Goal: Information Seeking & Learning: Learn about a topic

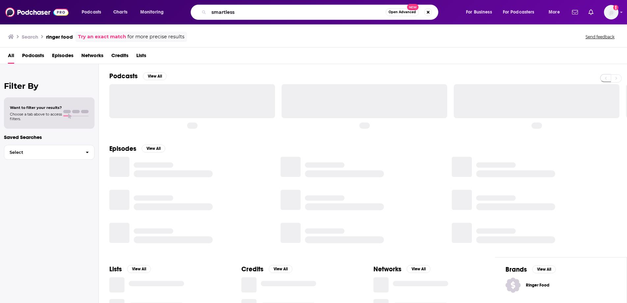
type input "smartless"
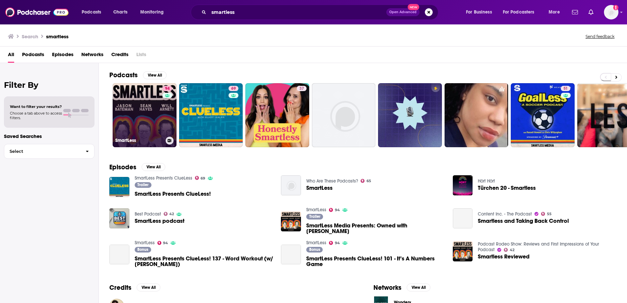
click at [135, 105] on link "94 SmartLess" at bounding box center [145, 115] width 64 height 64
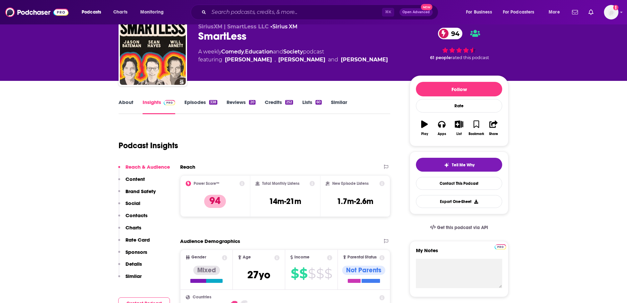
scroll to position [29, 0]
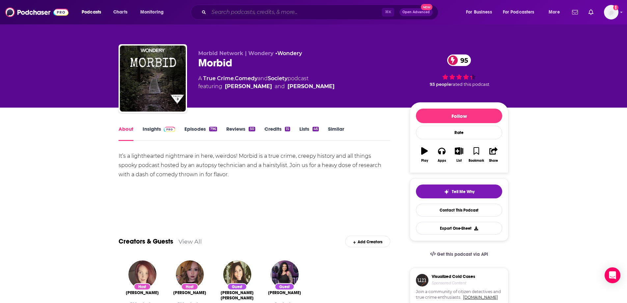
click at [251, 13] on input "Search podcasts, credits, & more..." at bounding box center [295, 12] width 173 height 11
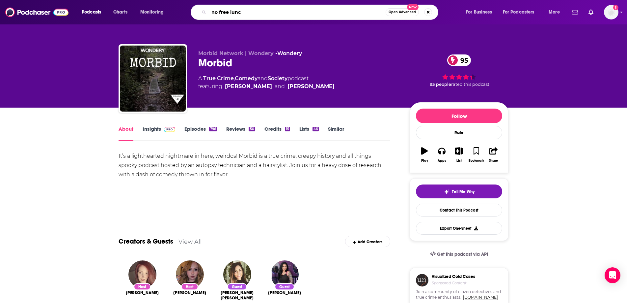
type input "no free lunch"
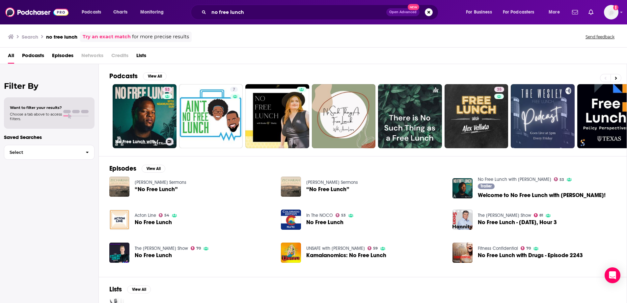
click at [139, 98] on link "53 No Free Lunch with Ndamukong Suh" at bounding box center [145, 116] width 64 height 64
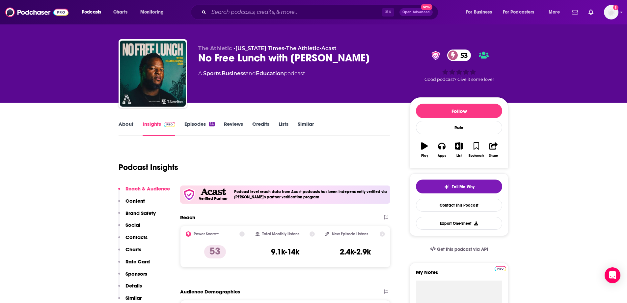
scroll to position [4, 0]
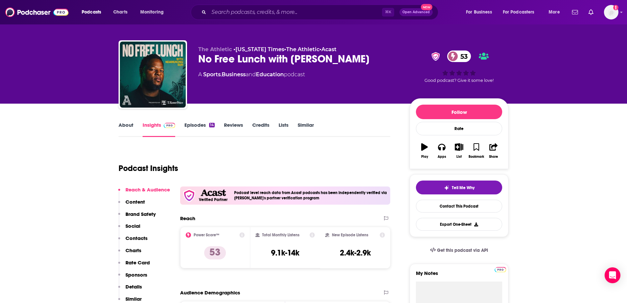
click at [195, 126] on link "Episodes 14" at bounding box center [200, 129] width 30 height 15
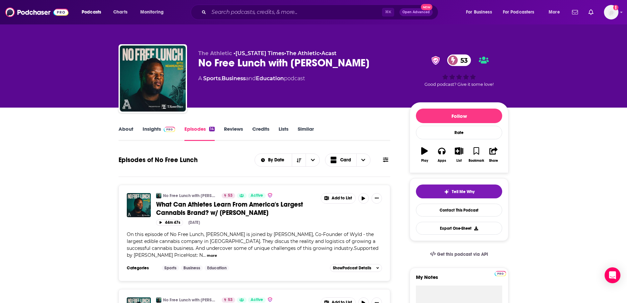
click at [125, 127] on link "About" at bounding box center [126, 133] width 15 height 15
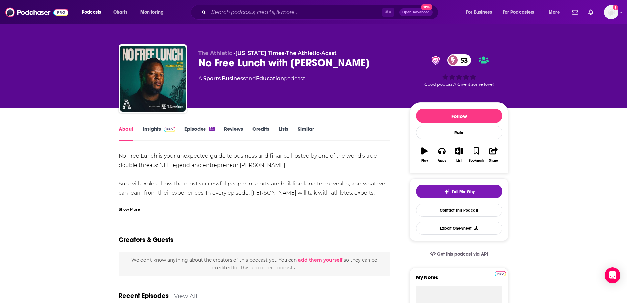
click at [150, 127] on link "Insights" at bounding box center [159, 133] width 33 height 15
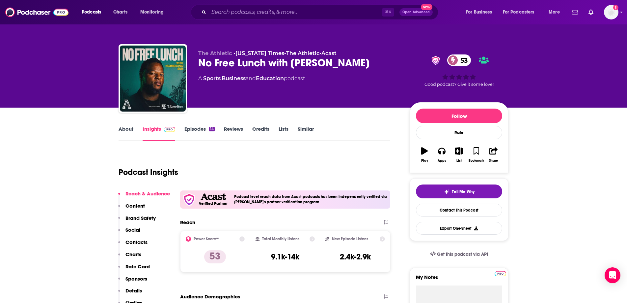
click at [197, 128] on link "Episodes 14" at bounding box center [200, 133] width 30 height 15
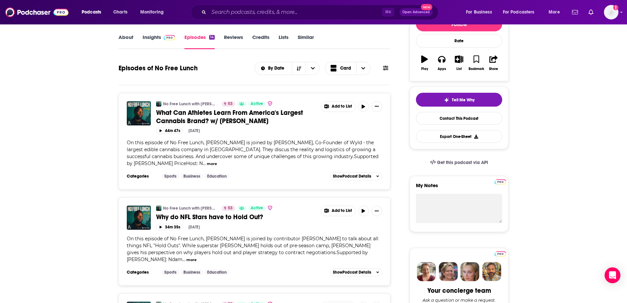
scroll to position [64, 0]
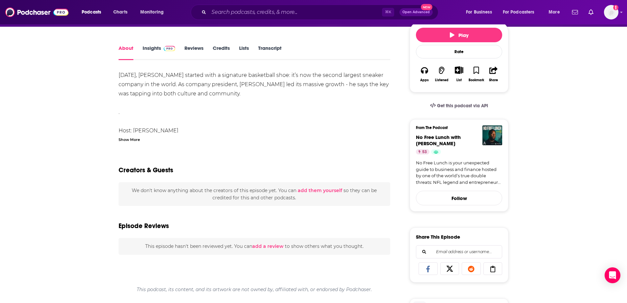
scroll to position [93, 0]
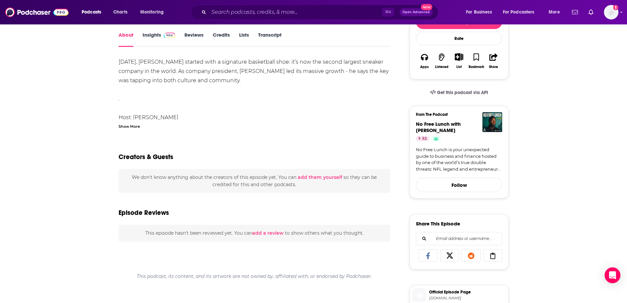
click at [131, 126] on div "Show More" at bounding box center [129, 126] width 21 height 6
